Goal: Navigation & Orientation: Find specific page/section

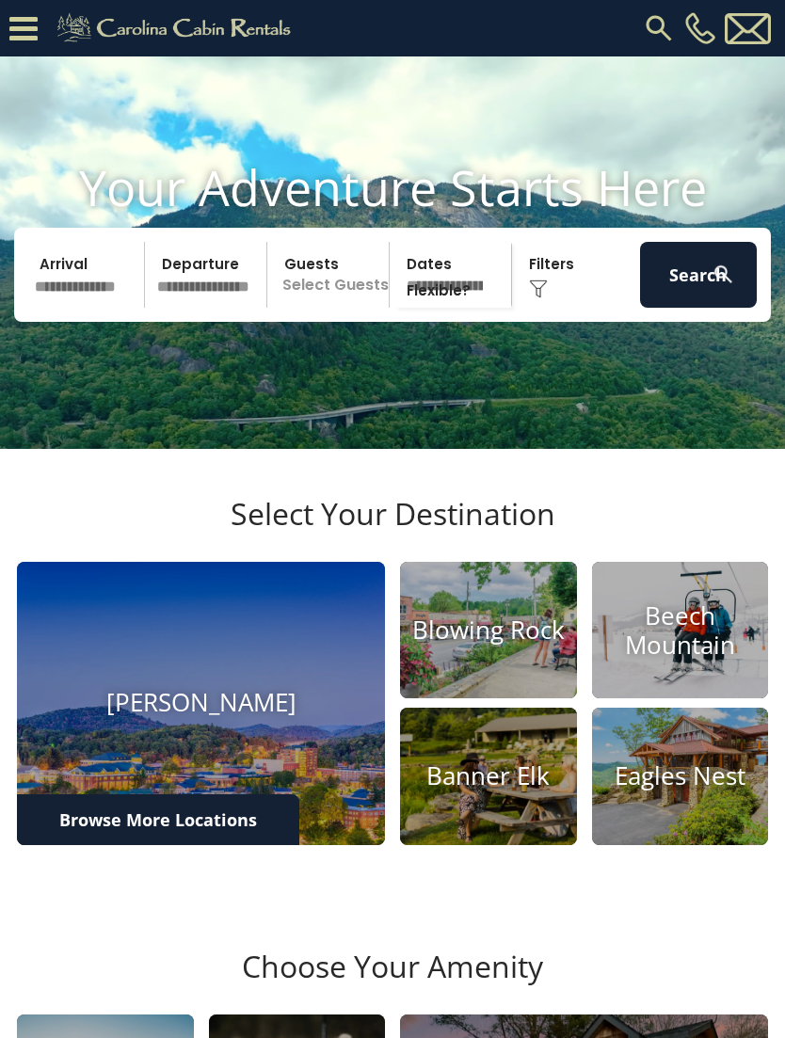
click at [33, 42] on icon at bounding box center [23, 28] width 28 height 33
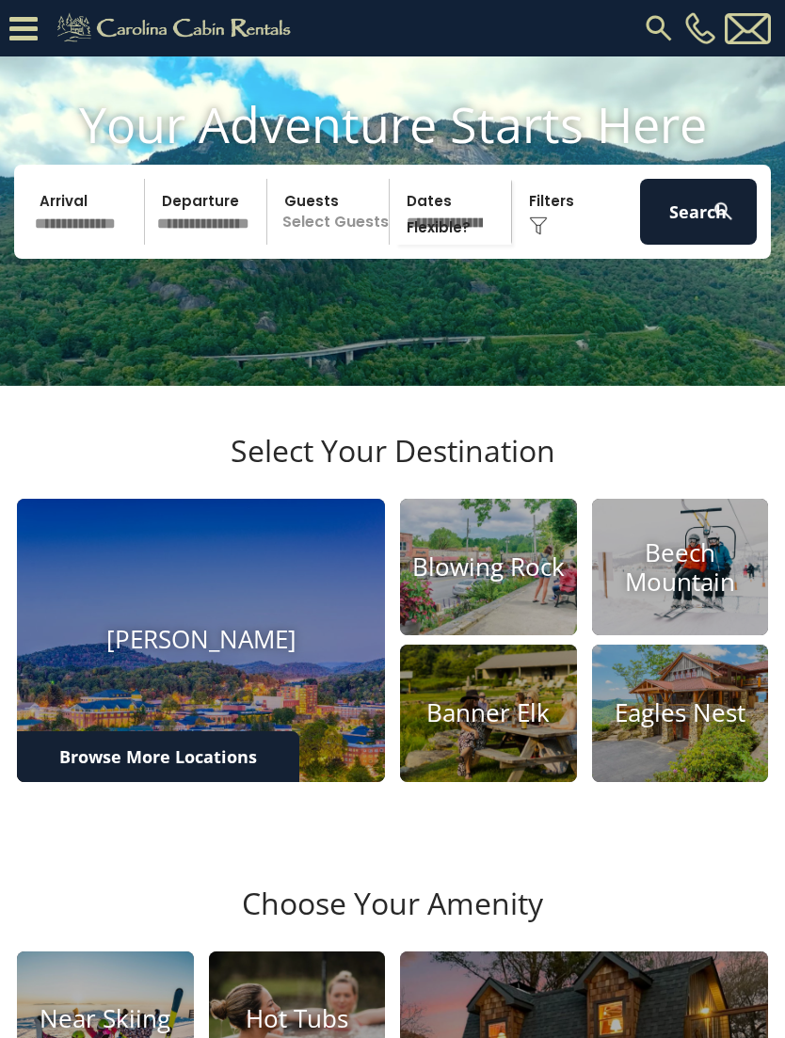
scroll to position [101, 0]
click at [12, 22] on icon at bounding box center [23, 28] width 28 height 33
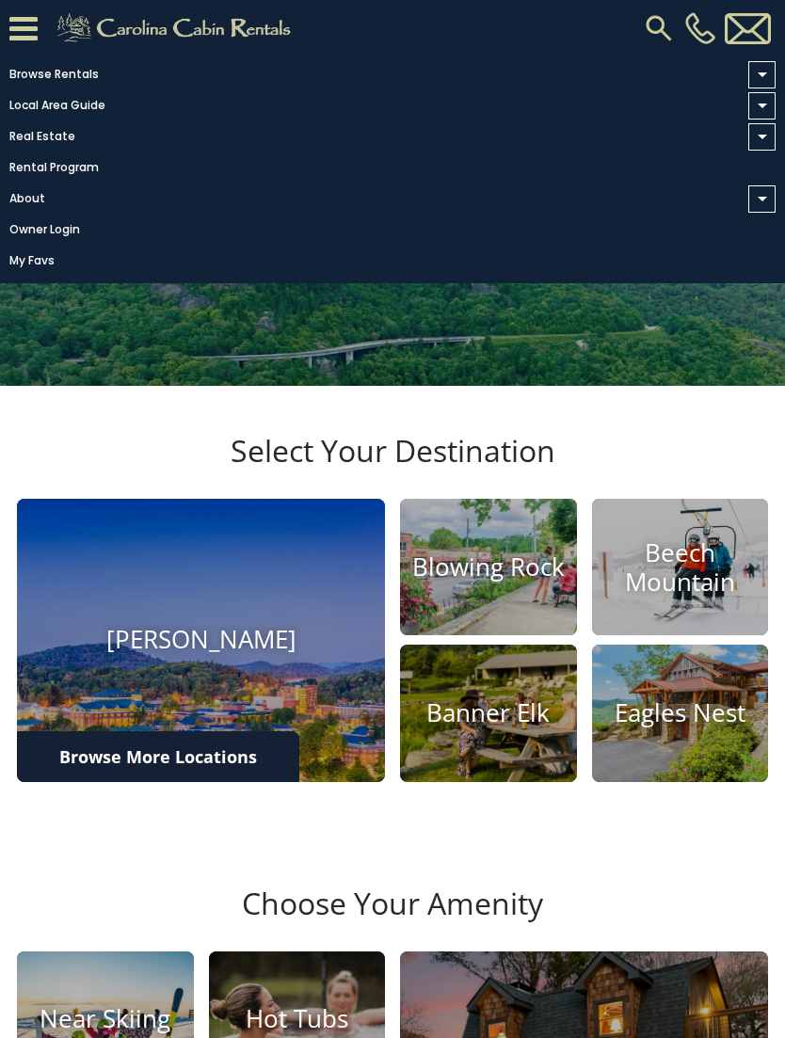
click at [22, 243] on link "Owner Login" at bounding box center [388, 230] width 776 height 26
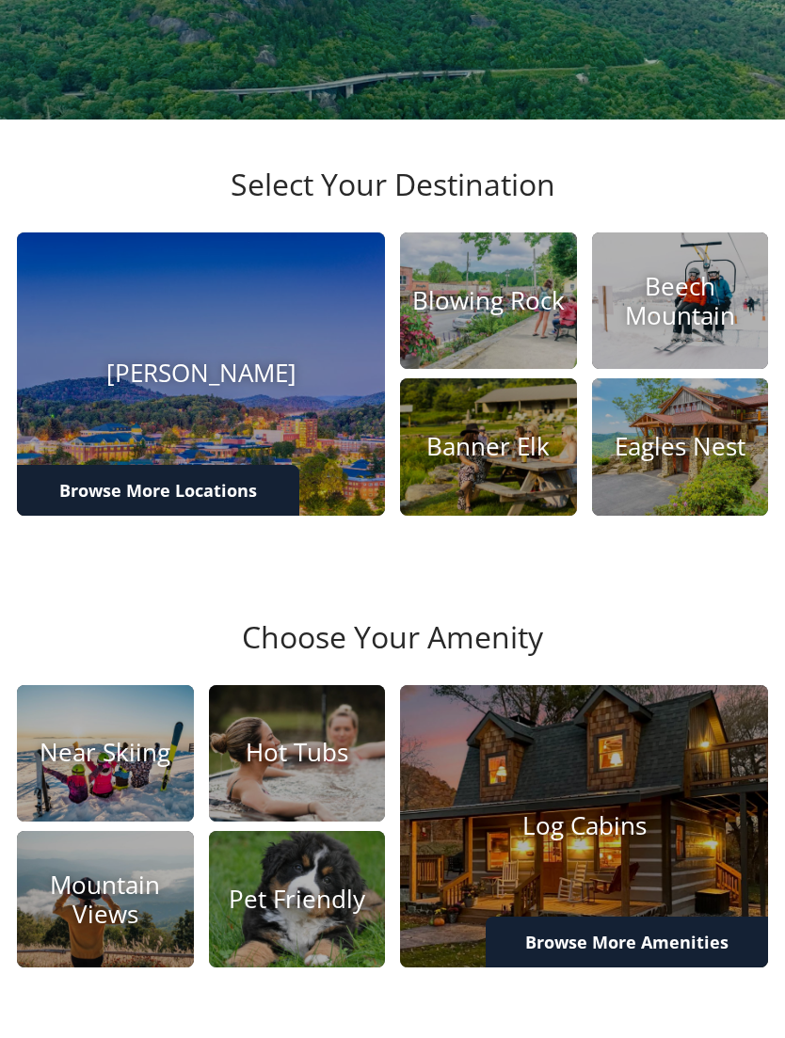
scroll to position [0, 0]
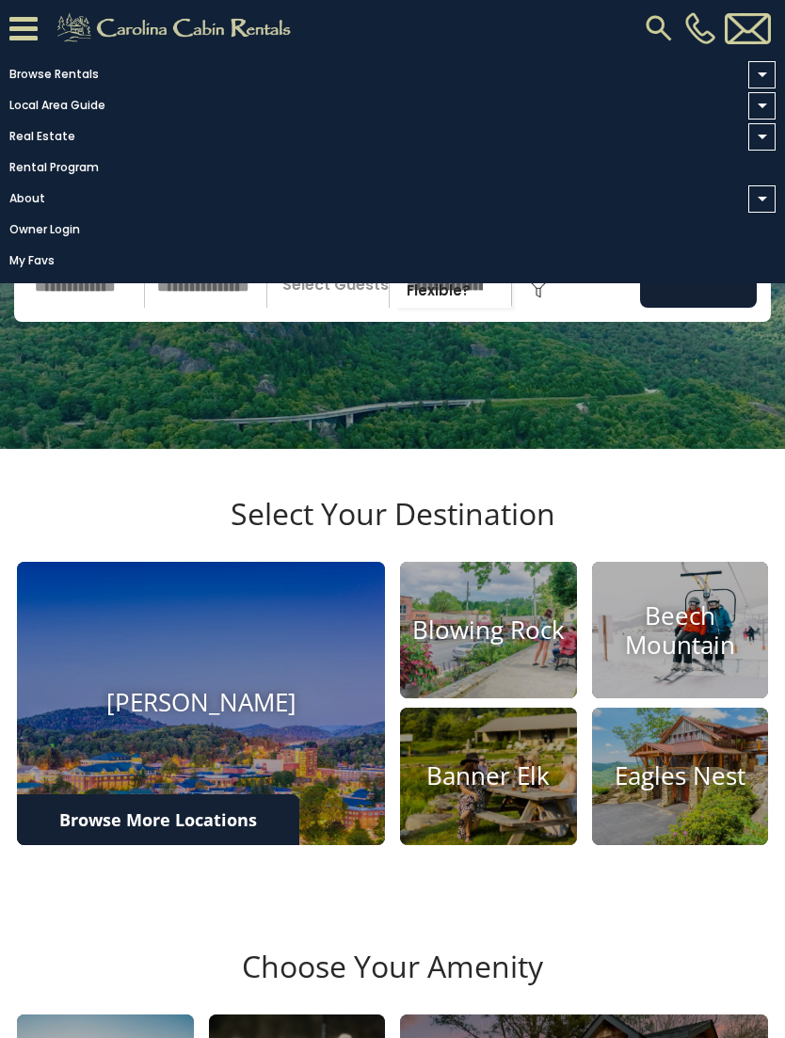
click at [749, 24] on img at bounding box center [748, 28] width 46 height 31
click at [765, 74] on span at bounding box center [762, 74] width 9 height 5
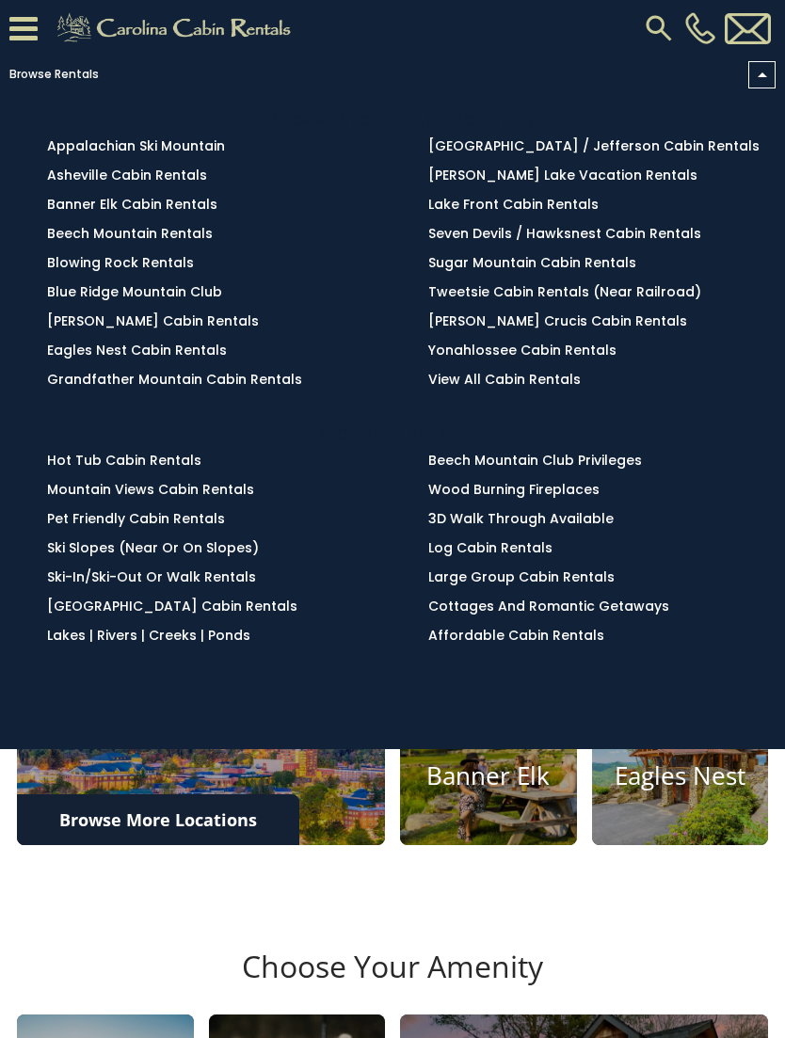
click at [768, 87] on span at bounding box center [761, 74] width 27 height 27
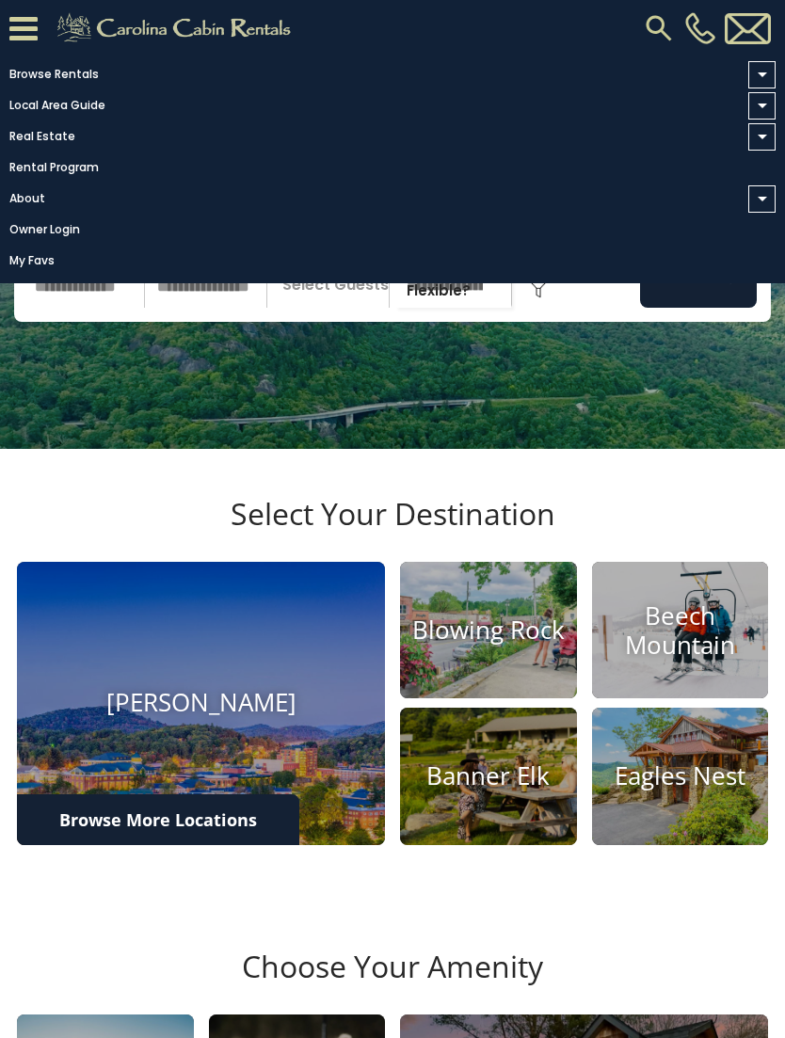
click at [767, 110] on span at bounding box center [761, 105] width 27 height 27
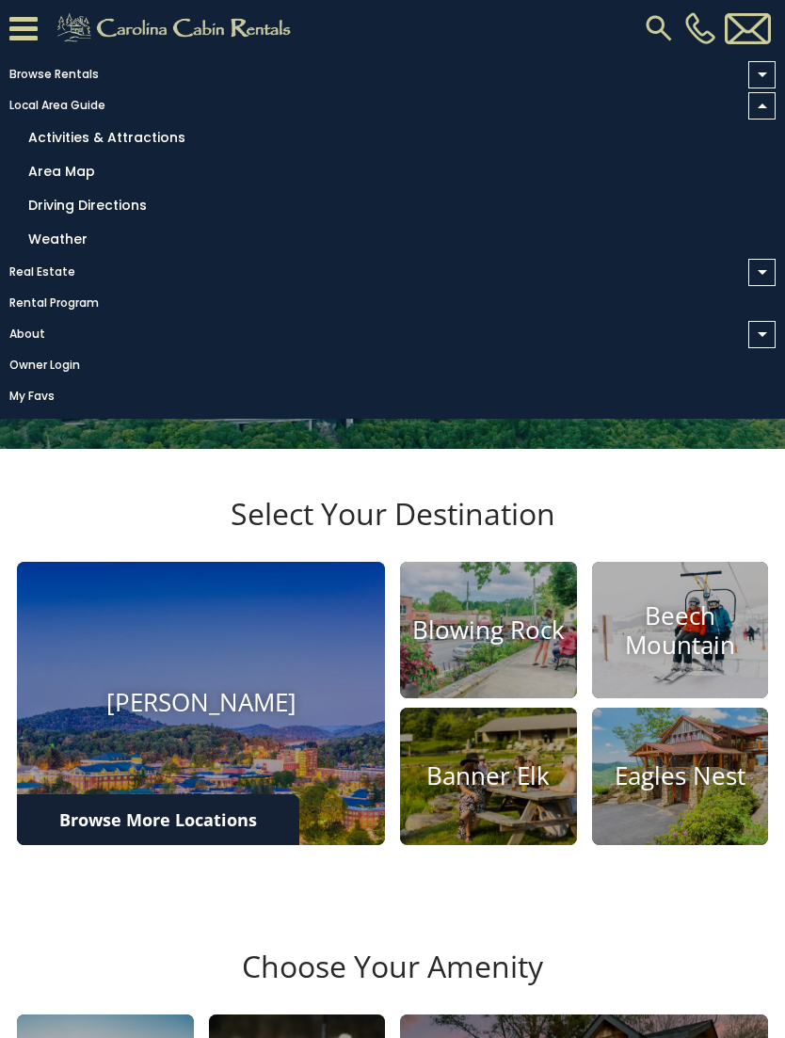
click at [756, 278] on span at bounding box center [761, 272] width 27 height 27
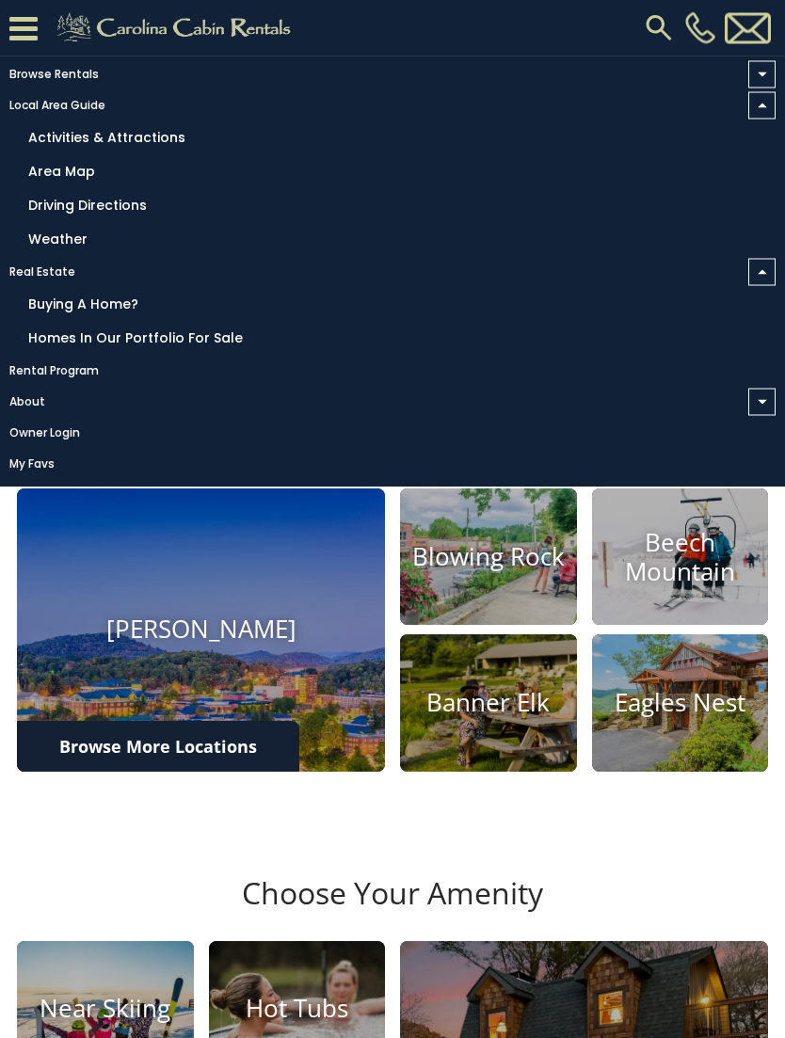
scroll to position [114, 0]
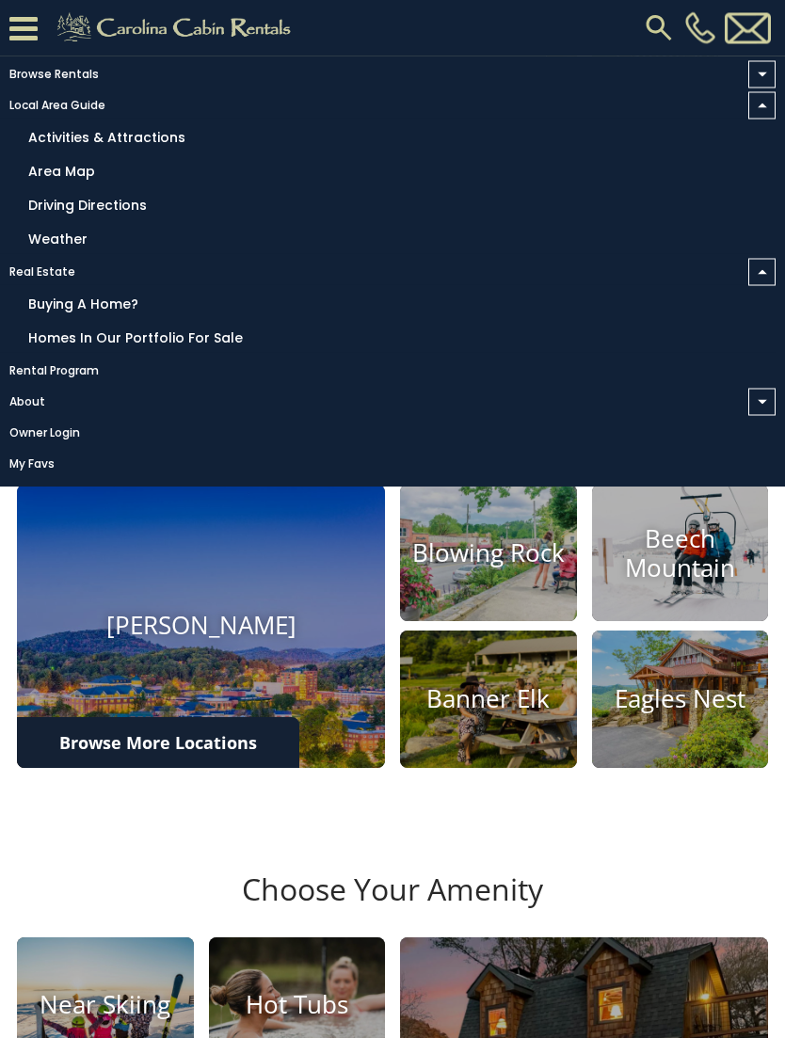
click at [757, 416] on span at bounding box center [761, 402] width 27 height 27
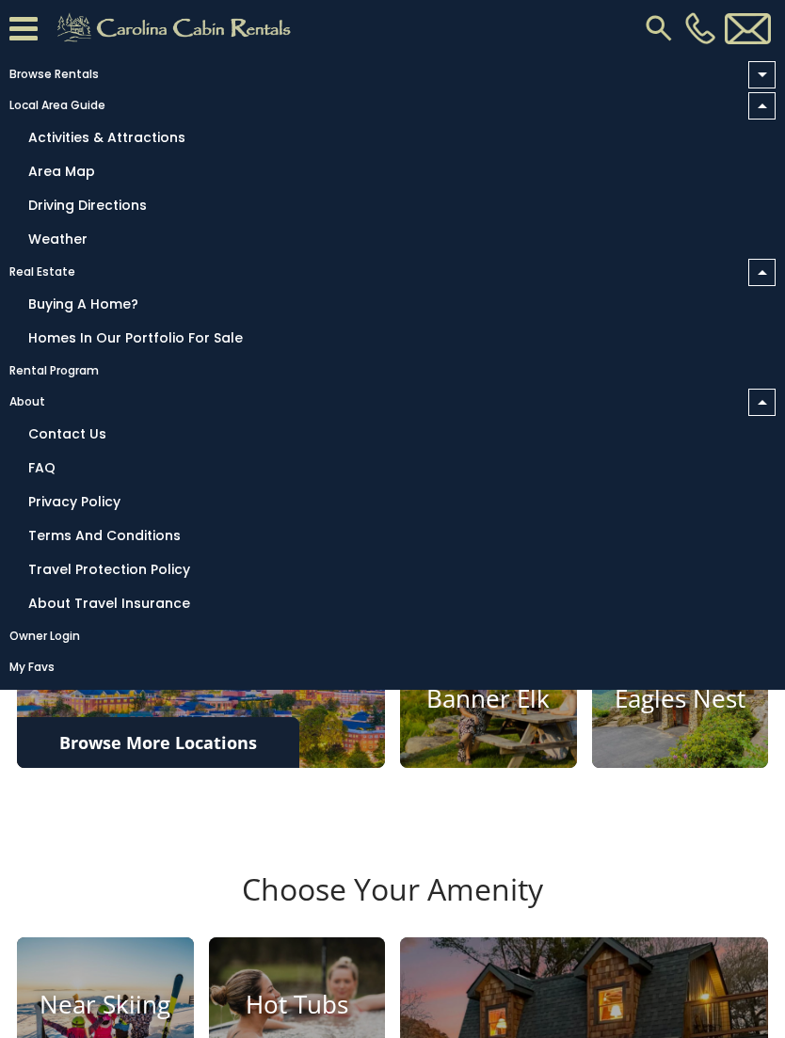
click at [16, 23] on icon at bounding box center [23, 28] width 28 height 33
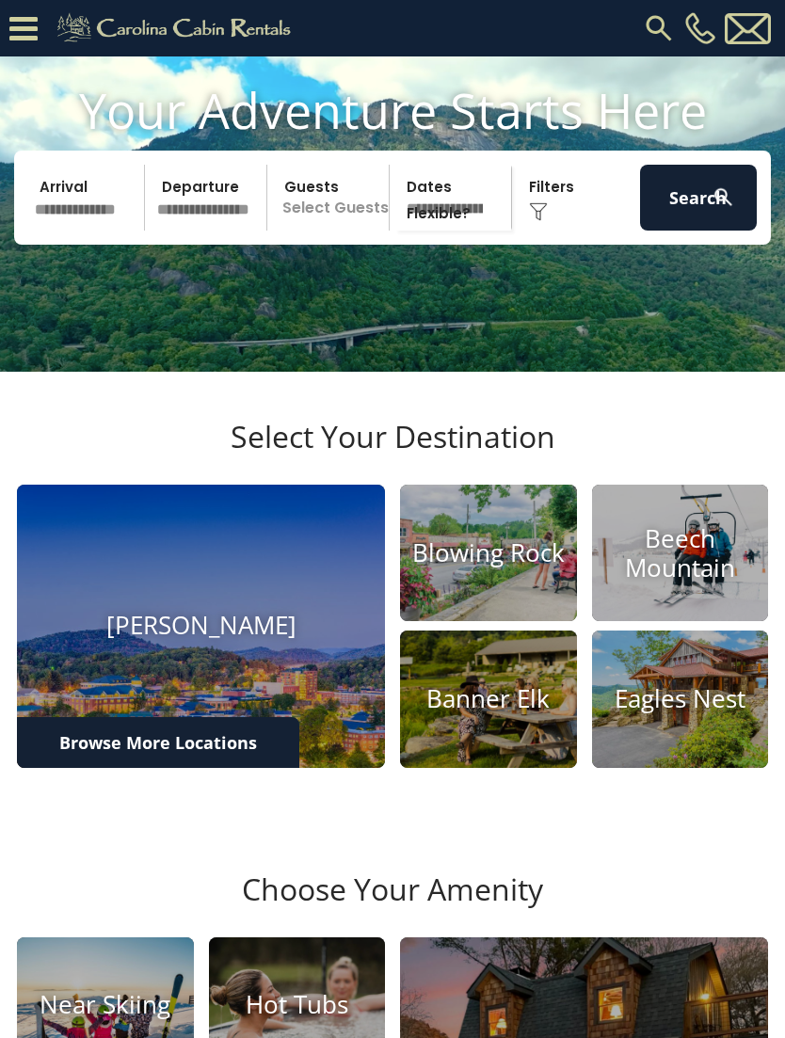
click at [26, 28] on icon at bounding box center [23, 28] width 28 height 33
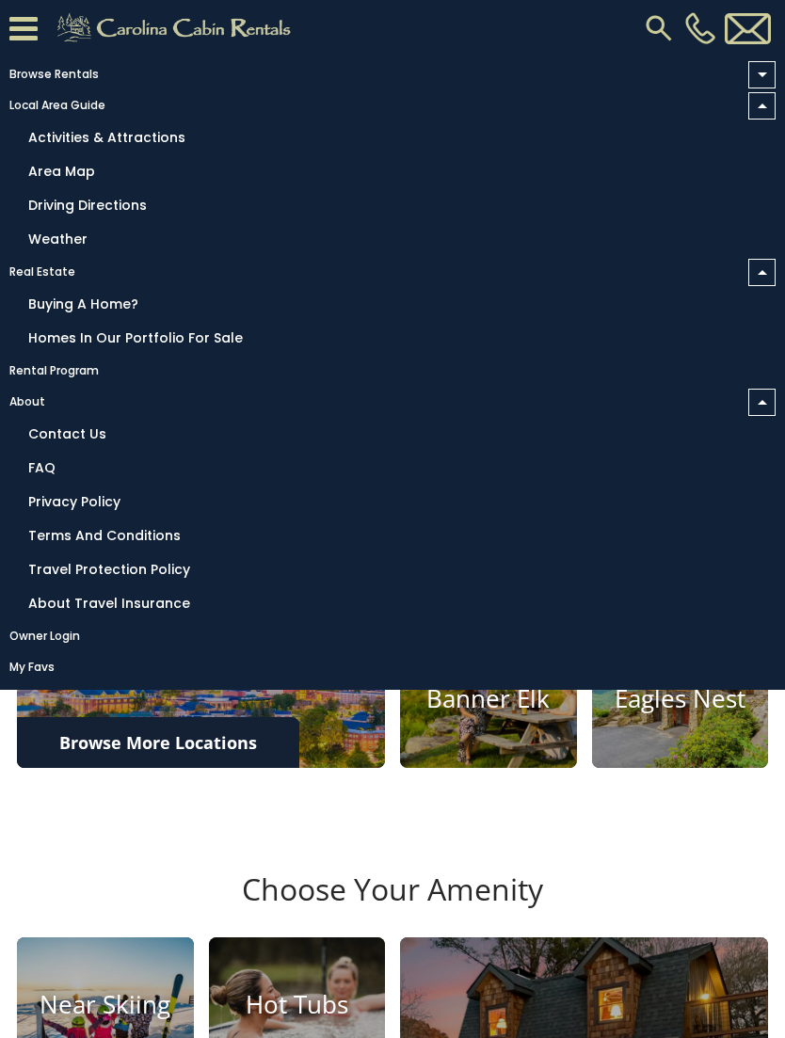
click at [15, 72] on link "Browse Rentals" at bounding box center [388, 74] width 776 height 26
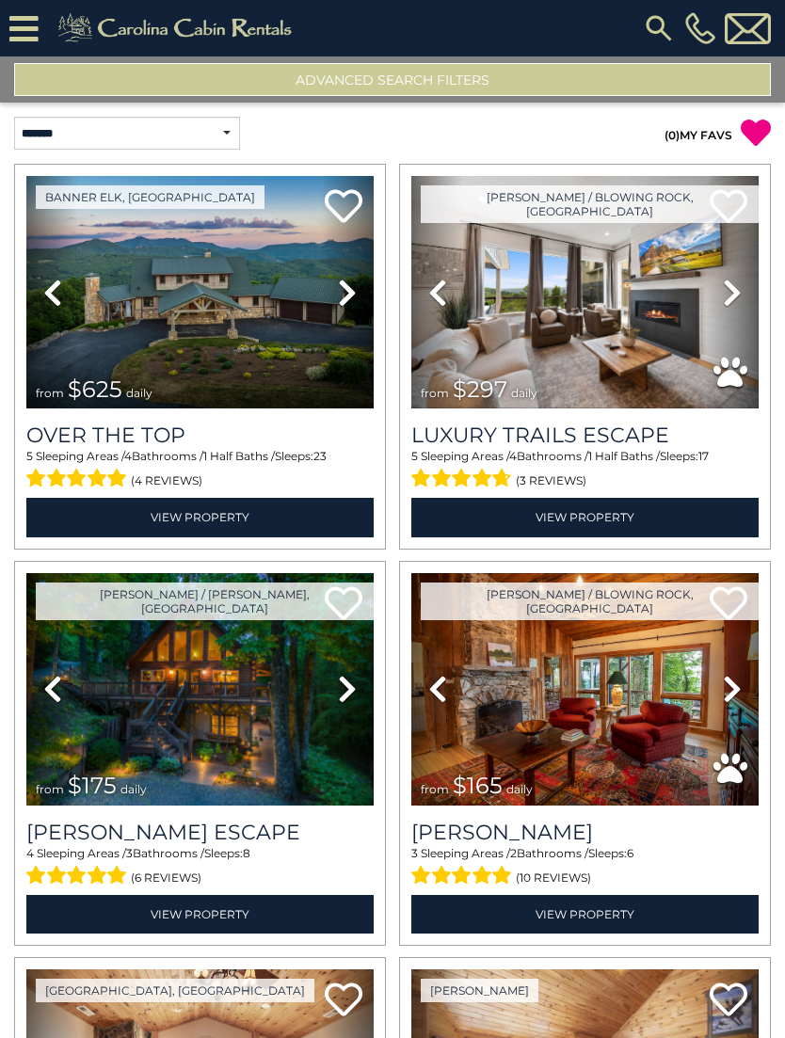
click at [102, 26] on img at bounding box center [178, 28] width 260 height 38
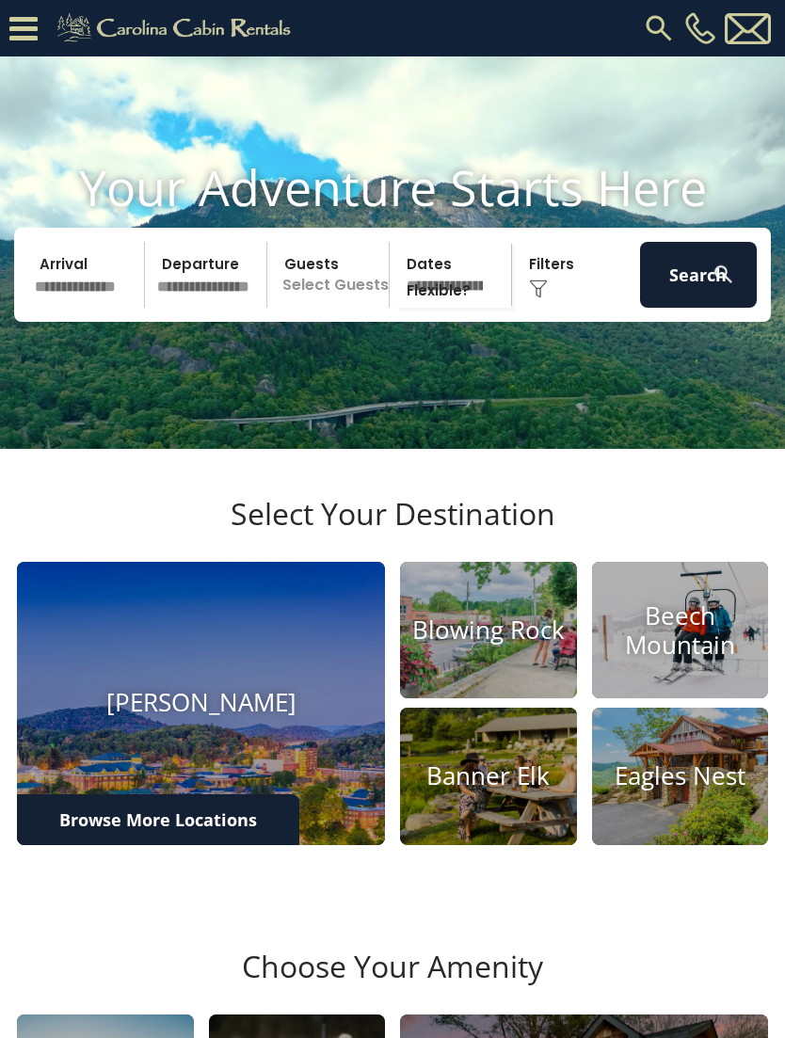
click at [12, 40] on icon at bounding box center [23, 28] width 28 height 33
